Goal: Information Seeking & Learning: Learn about a topic

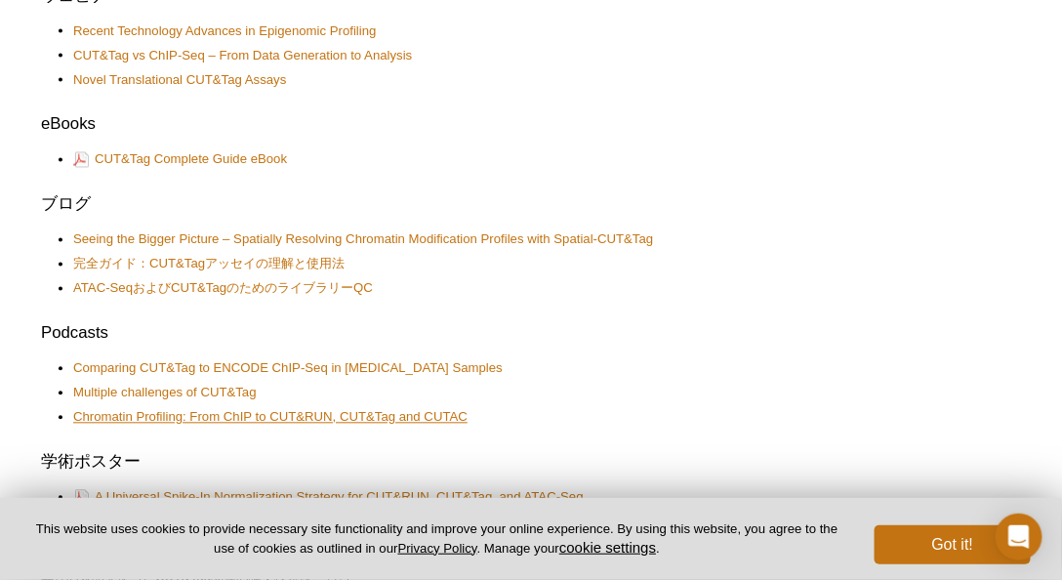
scroll to position [948, 0]
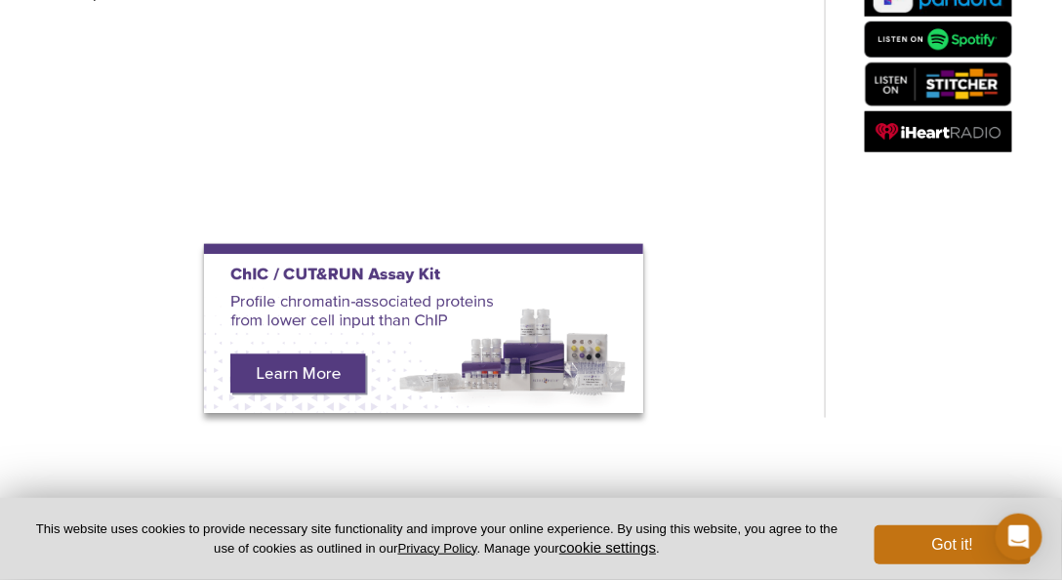
scroll to position [474, 0]
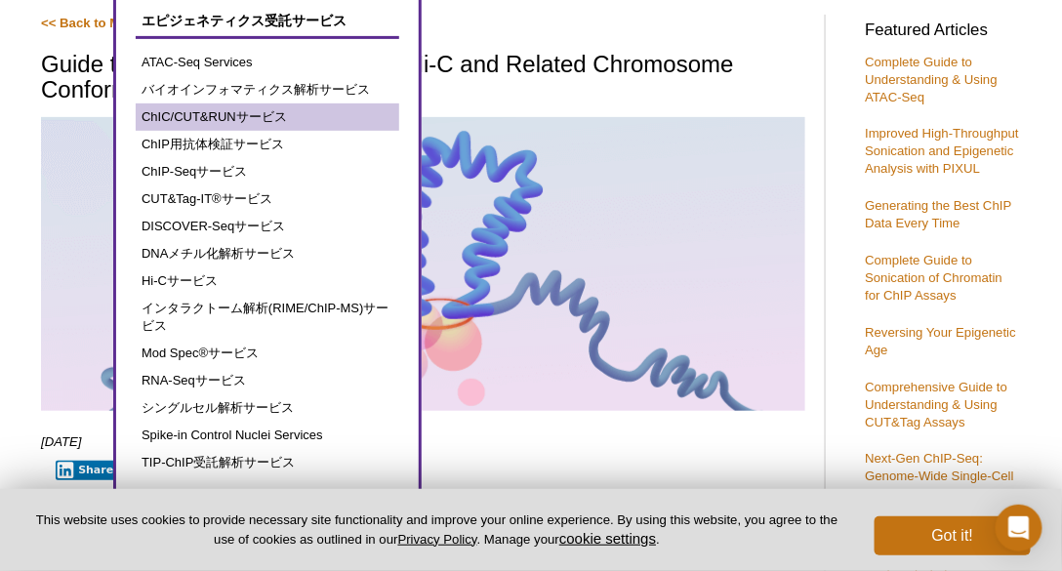
scroll to position [167, 0]
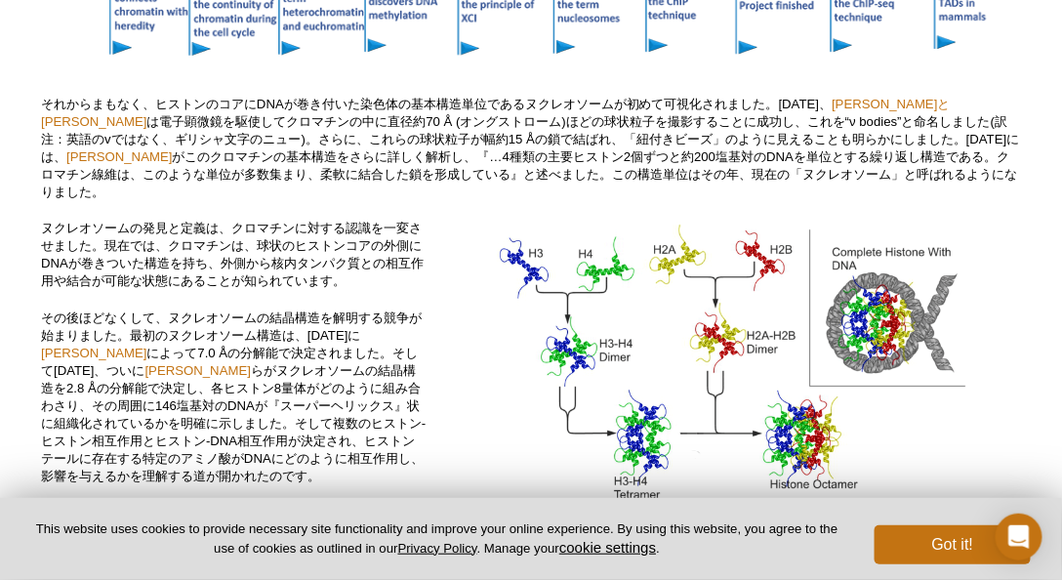
scroll to position [2474, 0]
